Goal: Find specific page/section: Find specific page/section

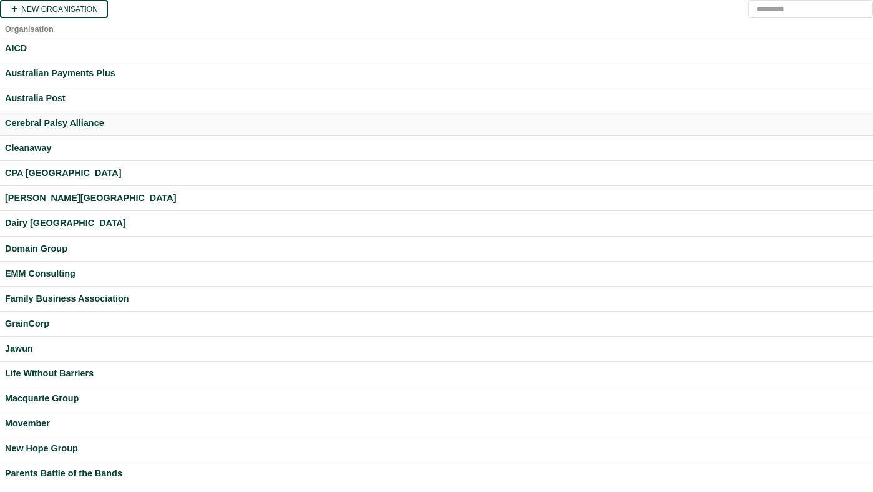
click at [46, 120] on div "Cerebral Palsy Alliance" at bounding box center [436, 123] width 863 height 14
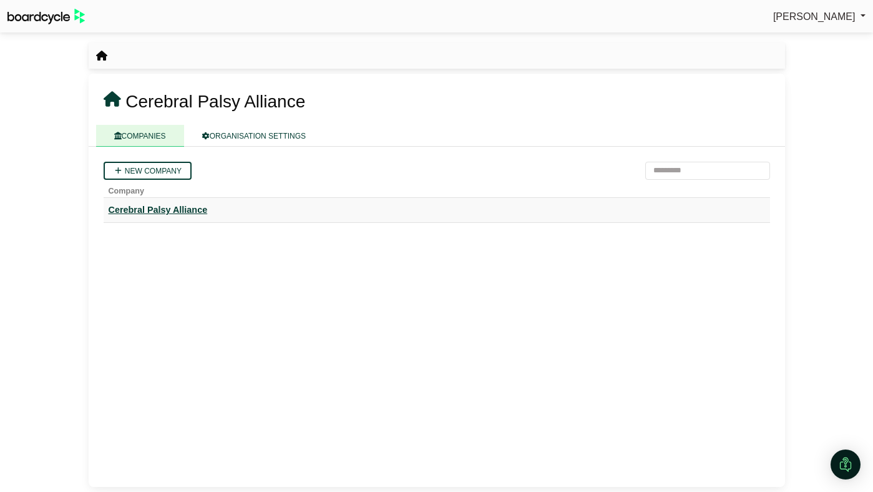
click at [190, 217] on div "Cerebral Palsy Alliance" at bounding box center [437, 210] width 656 height 14
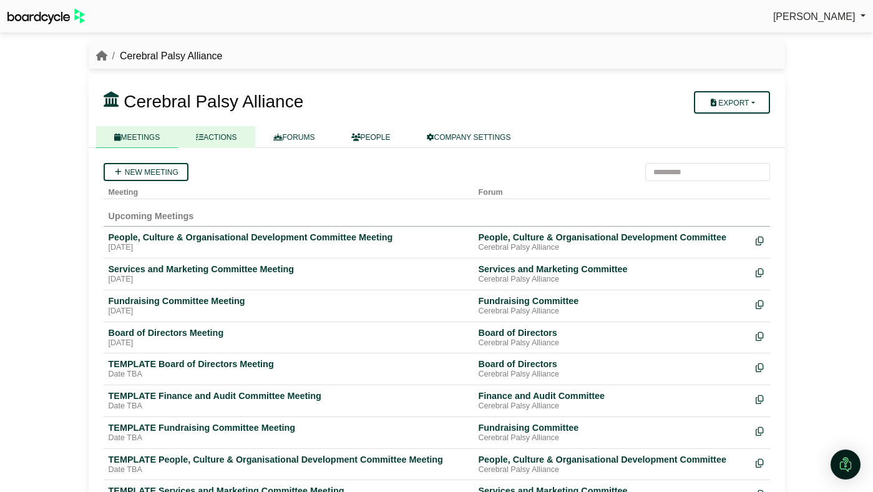
click at [220, 138] on link "ACTIONS" at bounding box center [216, 137] width 77 height 22
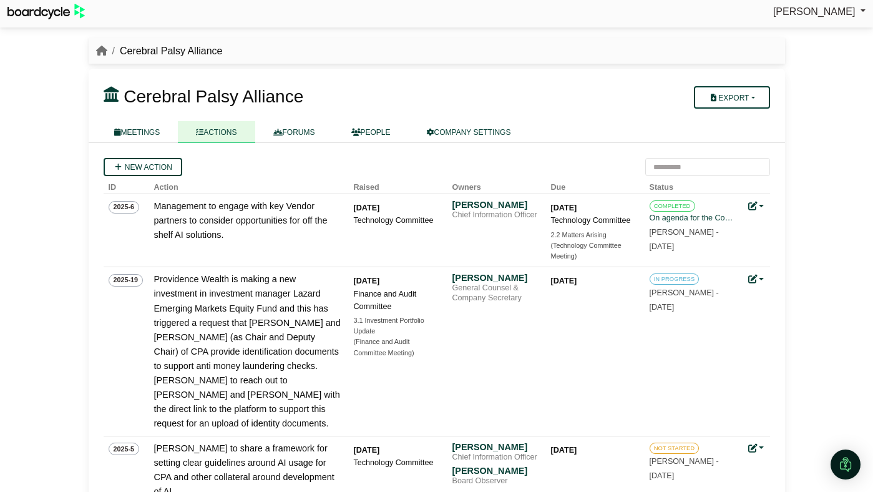
scroll to position [7, 0]
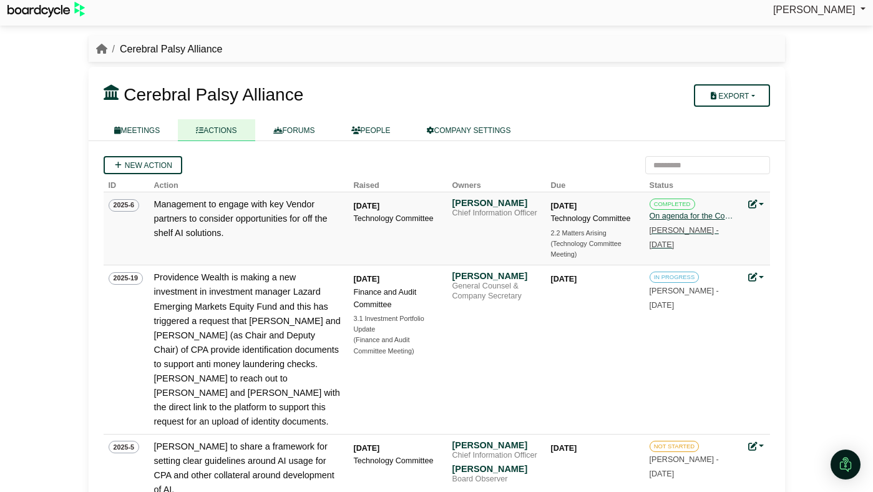
click at [664, 226] on small "Emma Rudd - 17 Sept 2025" at bounding box center [683, 237] width 69 height 23
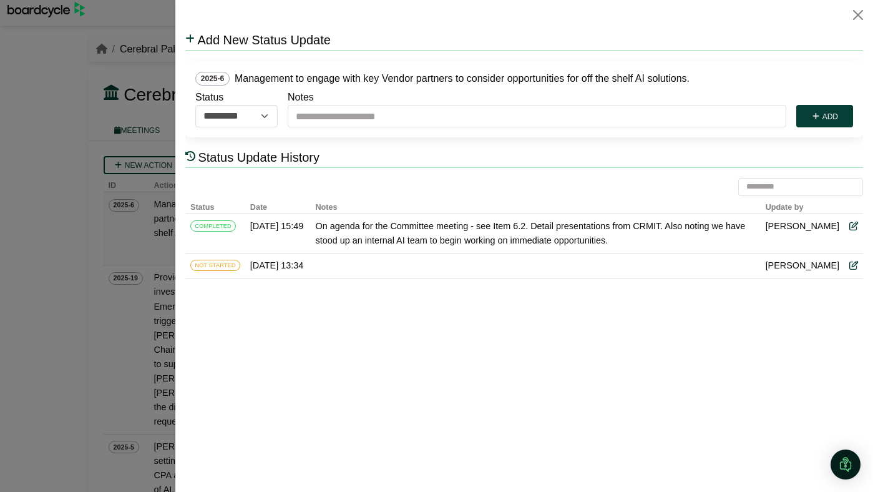
scroll to position [0, 0]
click at [862, 11] on button "Close" at bounding box center [858, 15] width 20 height 20
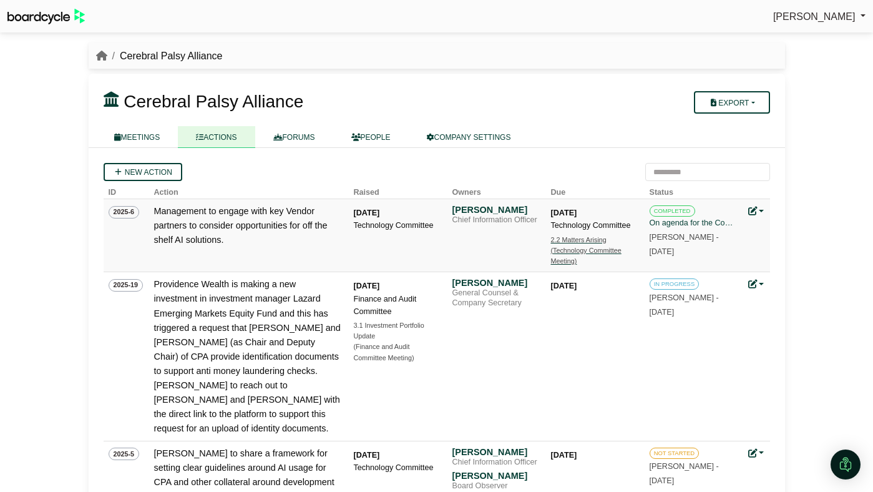
scroll to position [7, 0]
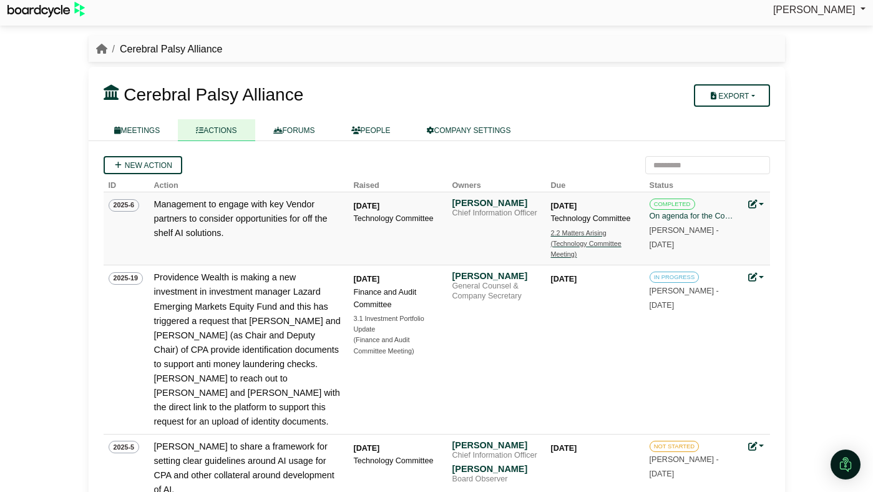
click at [575, 245] on div "(Technology Committee Meeting)" at bounding box center [594, 249] width 87 height 22
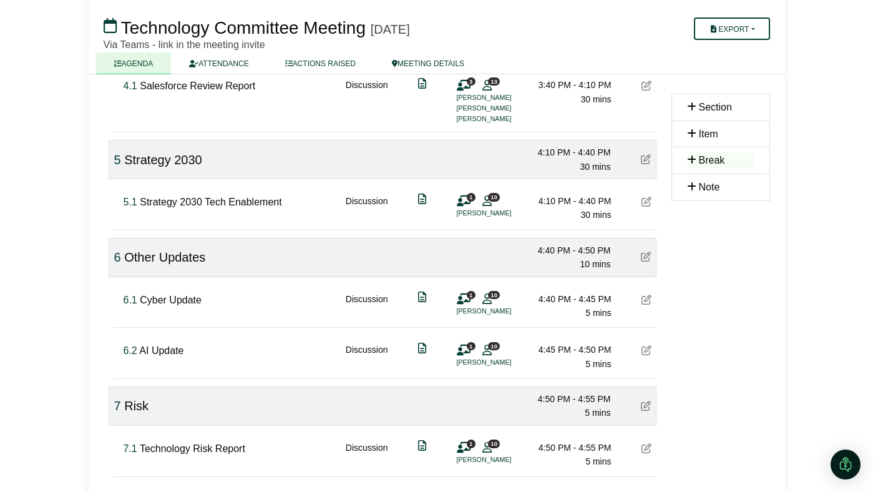
scroll to position [760, 0]
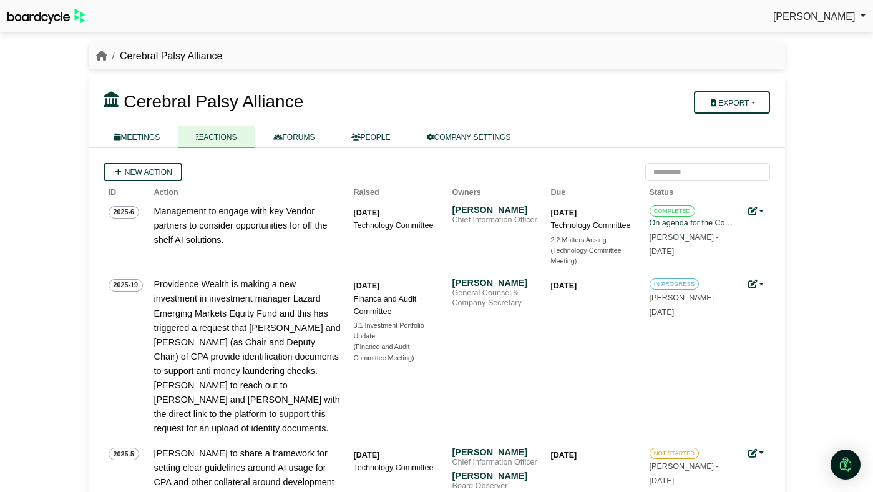
scroll to position [7, 0]
